Goal: Consume media (video, audio)

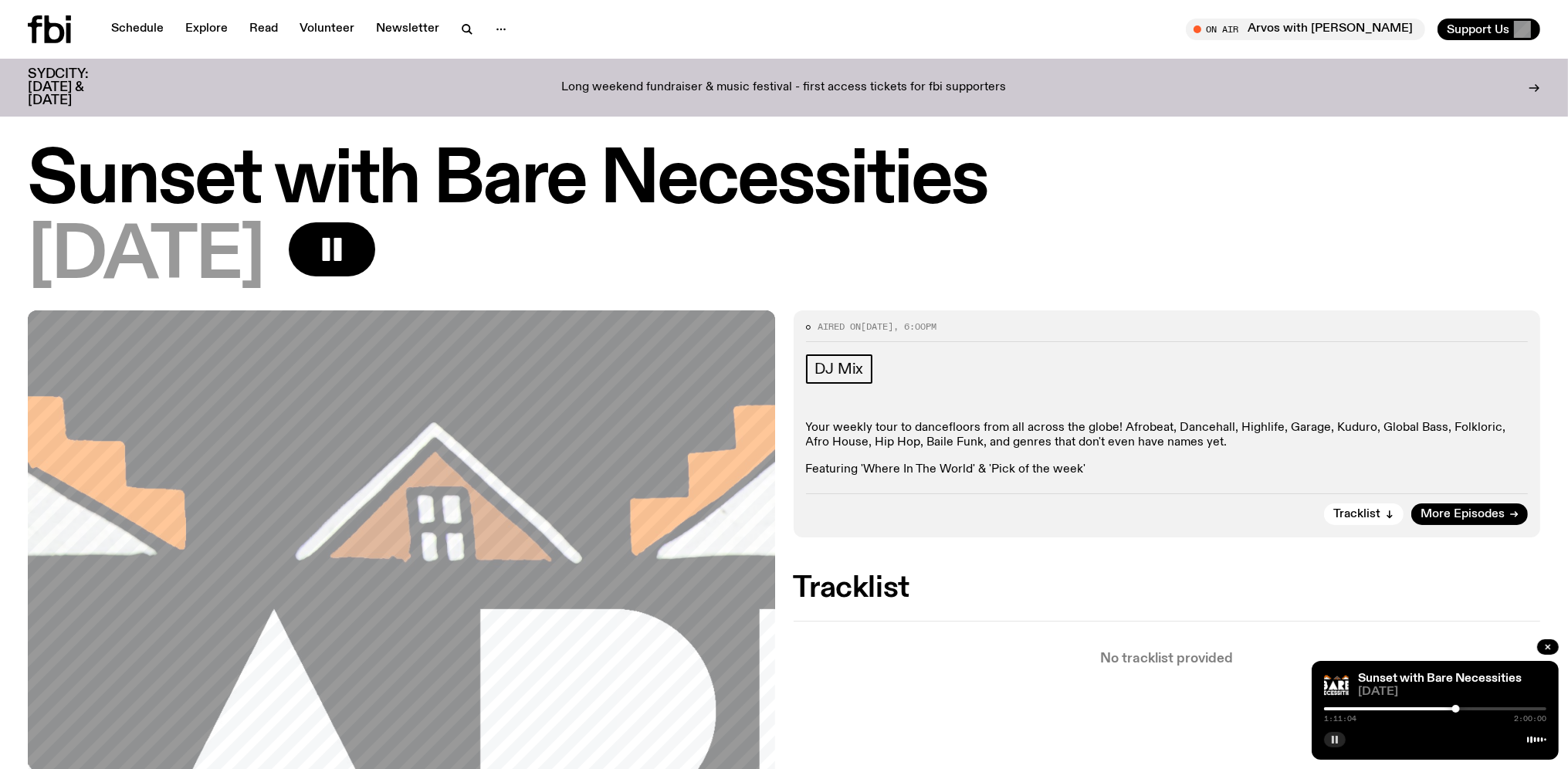
click at [1332, 739] on icon "button" at bounding box center [1335, 739] width 10 height 10
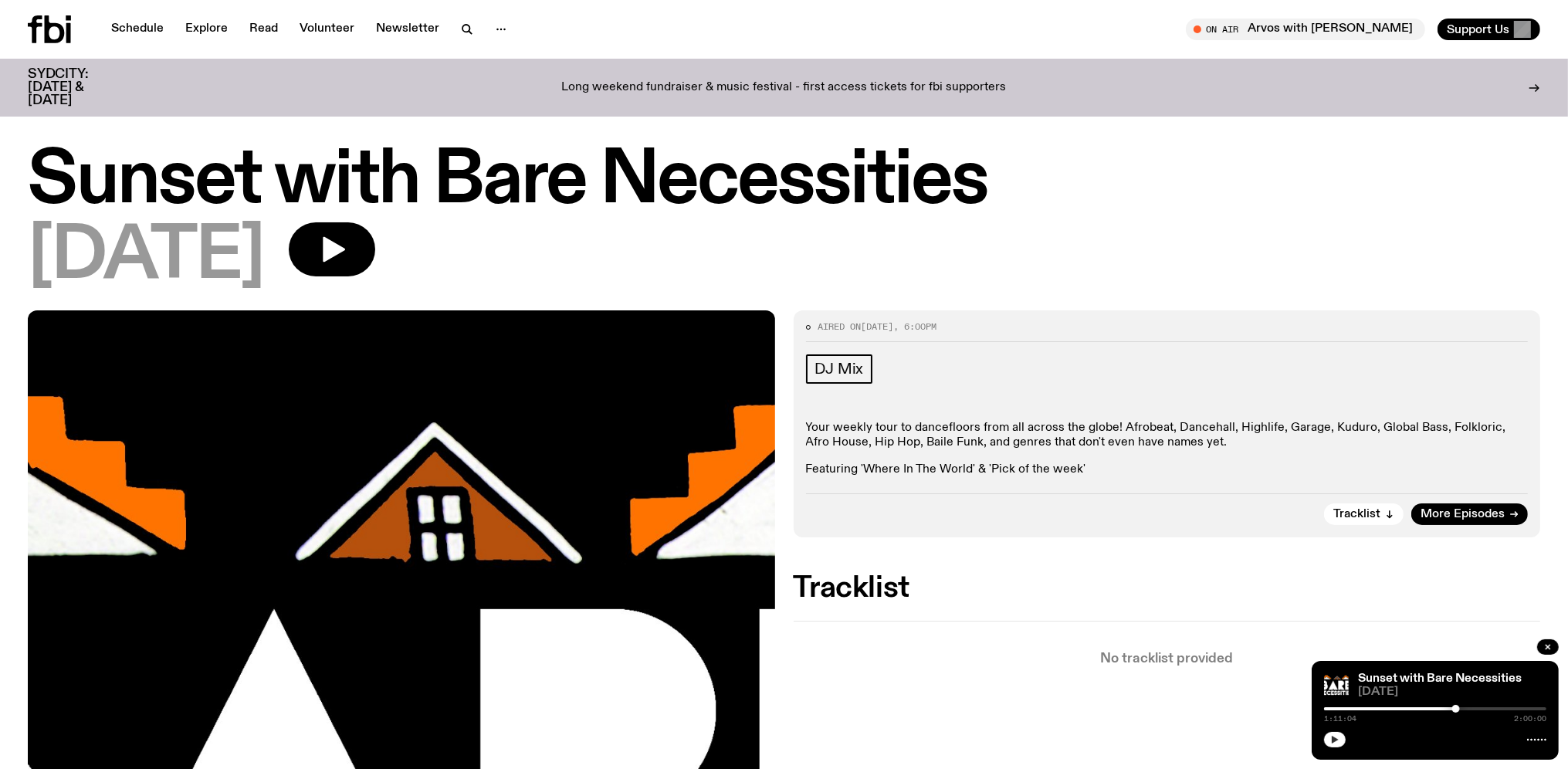
click at [1336, 737] on icon "button" at bounding box center [1335, 739] width 10 height 10
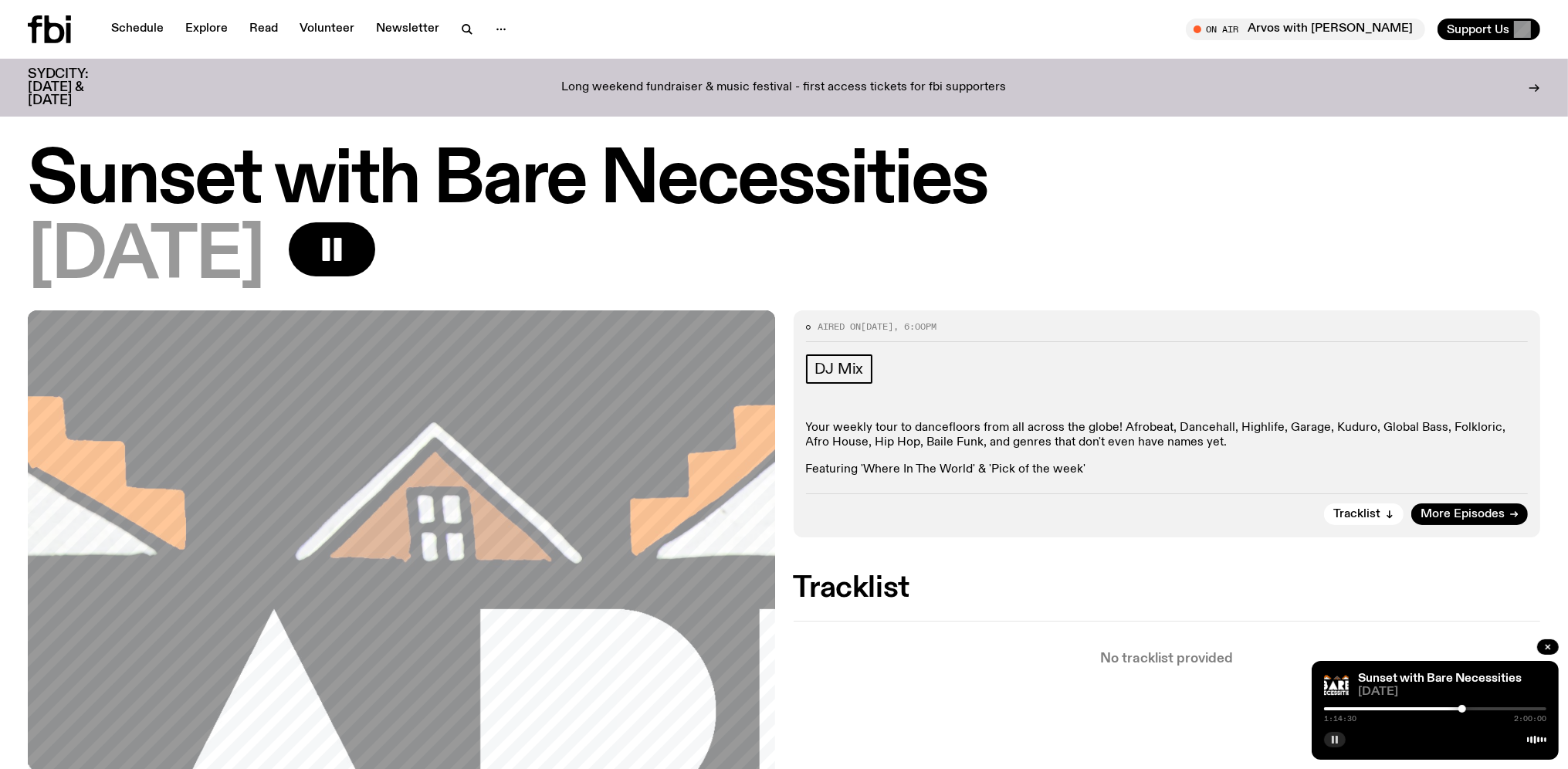
click at [1462, 709] on div at bounding box center [1462, 709] width 8 height 8
click at [1470, 709] on div at bounding box center [1470, 709] width 8 height 8
drag, startPoint x: 1475, startPoint y: 709, endPoint x: 1484, endPoint y: 709, distance: 9.0
click at [1484, 709] on div at bounding box center [1484, 709] width 8 height 8
click at [1492, 709] on div at bounding box center [1492, 709] width 8 height 8
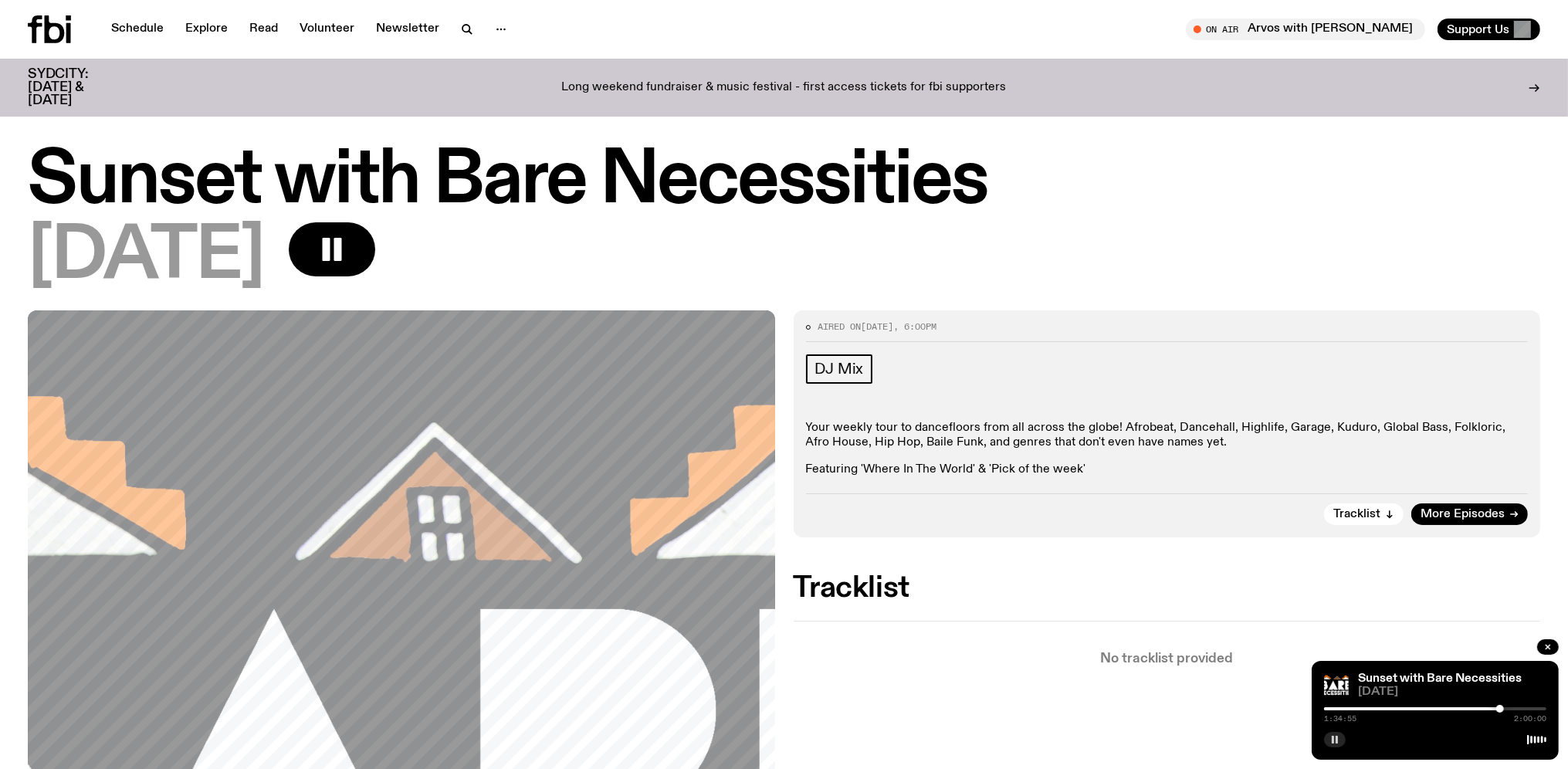
drag, startPoint x: 1492, startPoint y: 709, endPoint x: 1500, endPoint y: 709, distance: 8.0
click at [1500, 709] on div at bounding box center [1501, 709] width 8 height 8
click at [1506, 709] on div at bounding box center [1506, 709] width 8 height 8
click at [1516, 709] on div at bounding box center [1516, 709] width 8 height 8
click at [1521, 709] on div at bounding box center [1522, 709] width 8 height 8
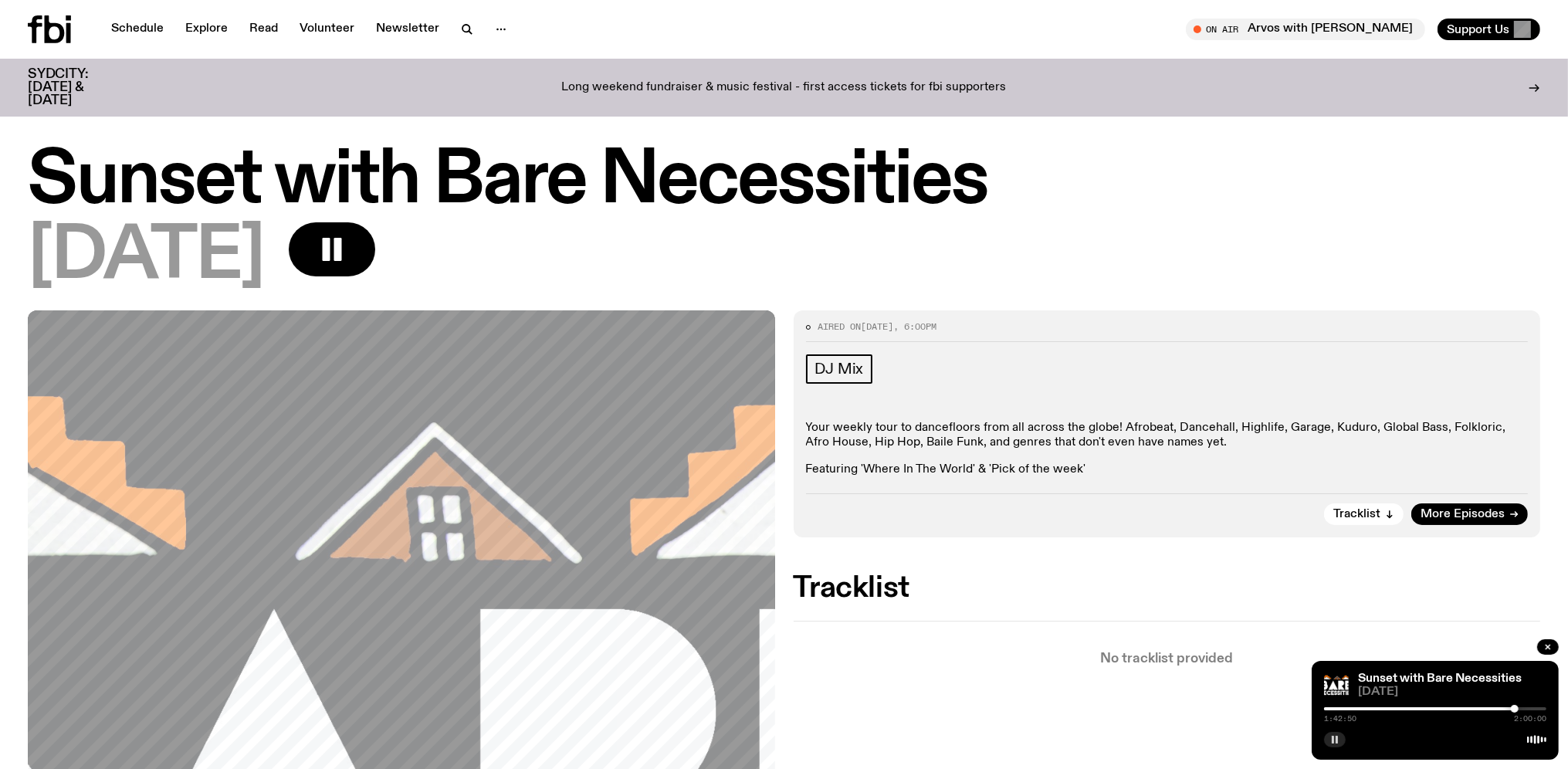
drag, startPoint x: 1522, startPoint y: 709, endPoint x: 1515, endPoint y: 711, distance: 7.3
click at [1515, 711] on div at bounding box center [1515, 709] width 8 height 8
click at [1518, 709] on div at bounding box center [1518, 709] width 8 height 8
drag, startPoint x: 1520, startPoint y: 710, endPoint x: 1527, endPoint y: 712, distance: 7.3
click at [1527, 712] on div at bounding box center [1526, 709] width 8 height 8
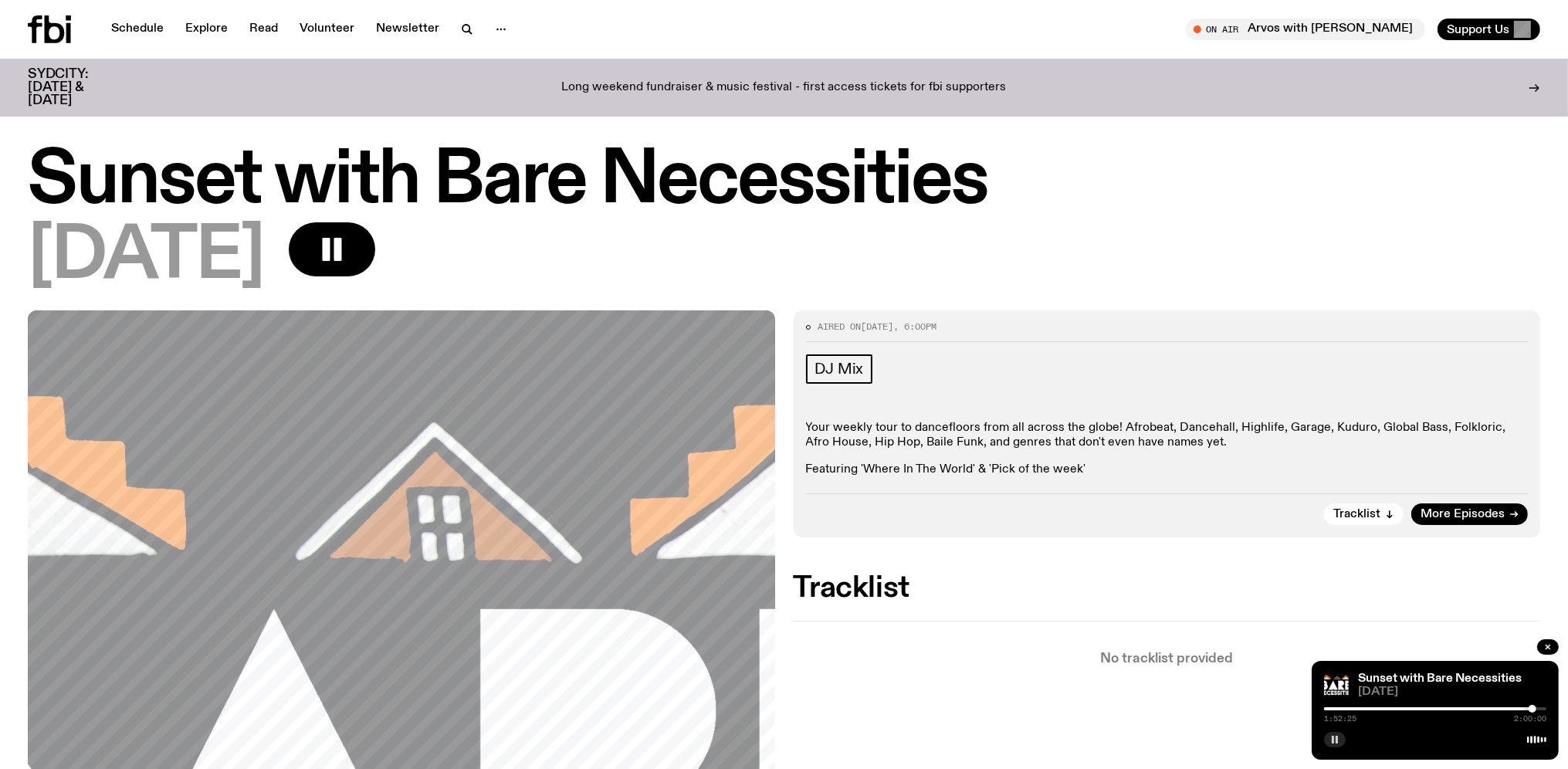
click at [1533, 712] on div at bounding box center [1533, 709] width 8 height 8
